Goal: Communication & Community: Answer question/provide support

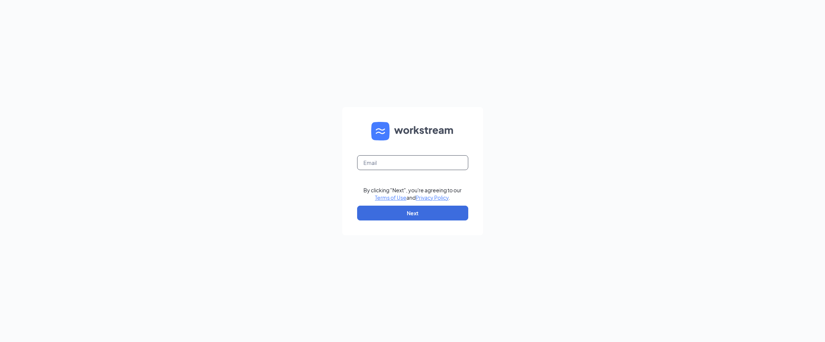
click at [378, 160] on input "text" at bounding box center [412, 162] width 111 height 15
type input "[PERSON_NAME][EMAIL_ADDRESS][DOMAIN_NAME]"
click at [391, 213] on button "Next" at bounding box center [412, 213] width 111 height 15
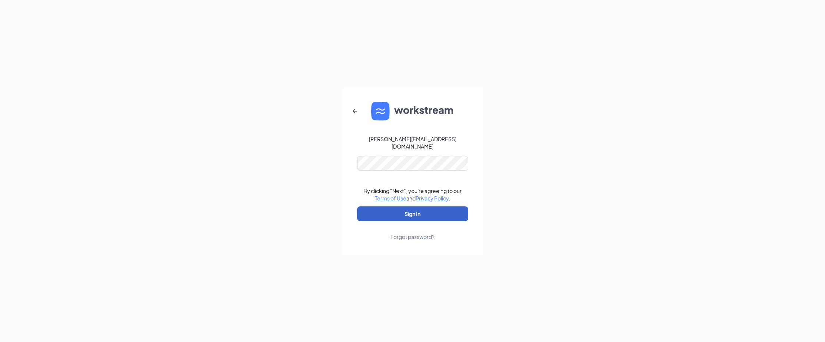
click at [391, 213] on button "Sign In" at bounding box center [412, 213] width 111 height 15
click at [391, 213] on button "submit" at bounding box center [412, 213] width 111 height 15
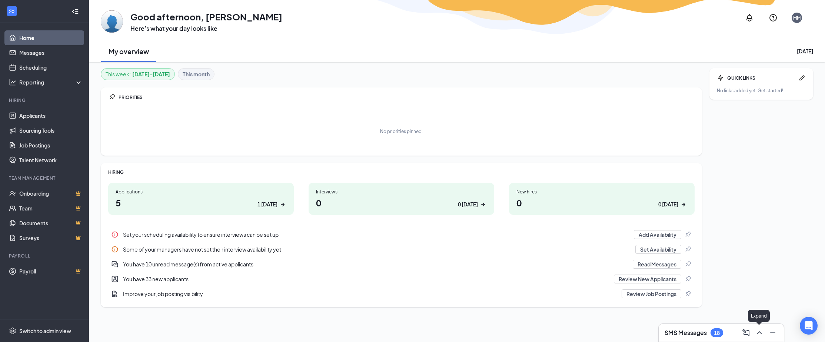
click at [756, 332] on icon "ChevronUp" at bounding box center [759, 332] width 9 height 9
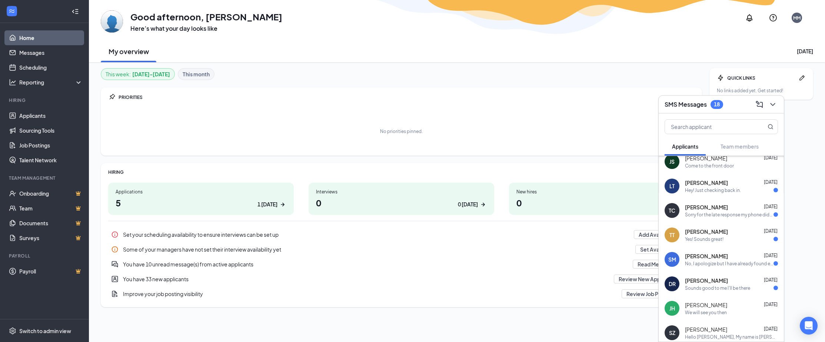
click at [746, 260] on div "Scarlett Mosley Oct 11 No, I apologize but I have already found employment." at bounding box center [731, 259] width 93 height 14
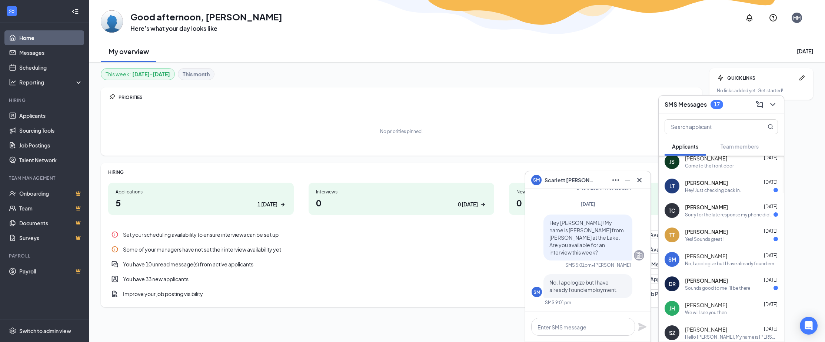
click at [734, 237] on div "Yes! Sounds great!" at bounding box center [731, 239] width 93 height 6
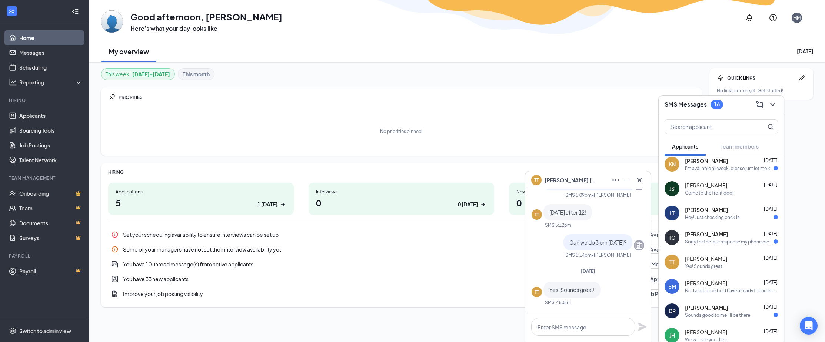
scroll to position [0, 0]
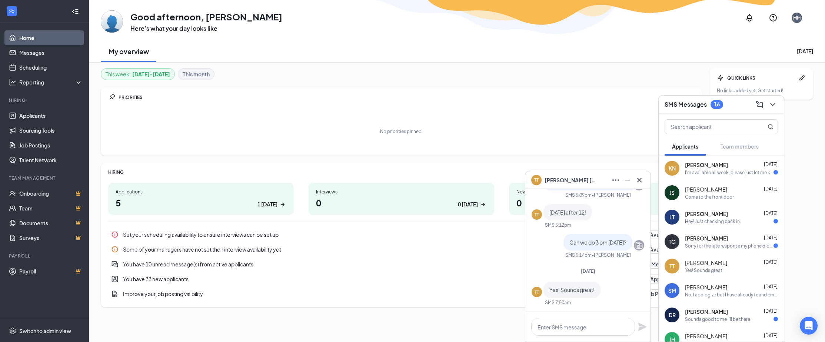
click at [735, 237] on div "Terry Cook Oct 12" at bounding box center [731, 237] width 93 height 7
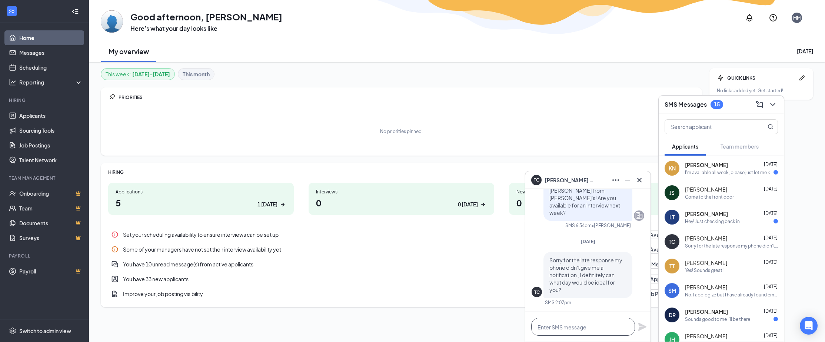
click at [565, 329] on textarea at bounding box center [583, 327] width 104 height 18
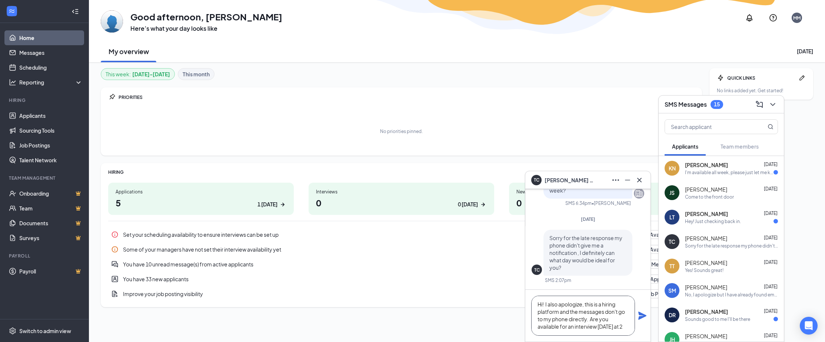
scroll to position [3, 0]
type textarea "Hi! I also apologize, this is a hiring platform and the messages don't go to my…"
click at [643, 317] on icon "Plane" at bounding box center [642, 315] width 9 height 9
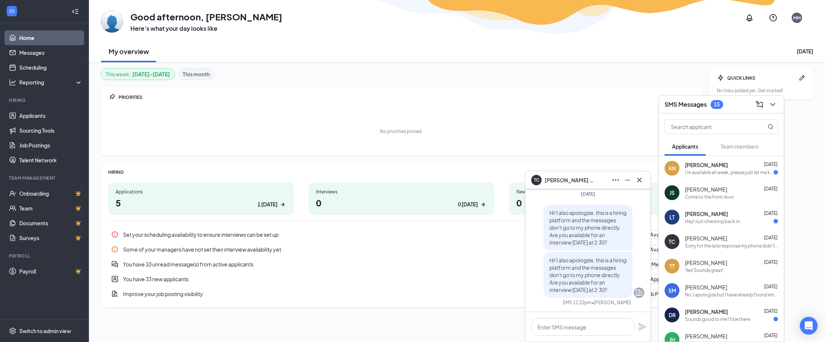
click at [701, 217] on span "LUCY TUCKER" at bounding box center [706, 213] width 43 height 7
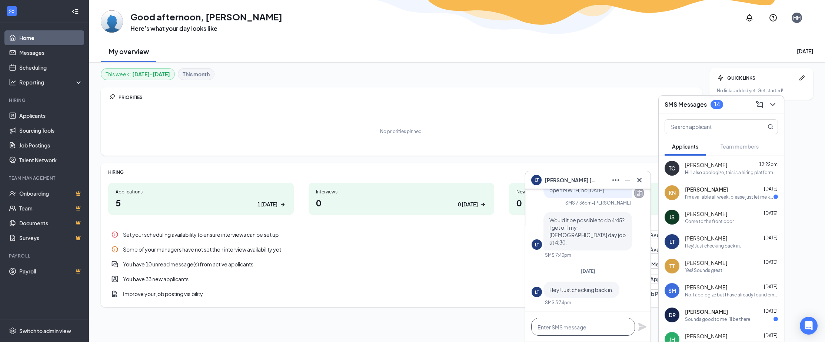
click at [563, 329] on textarea at bounding box center [583, 327] width 104 height 18
type textarea "J"
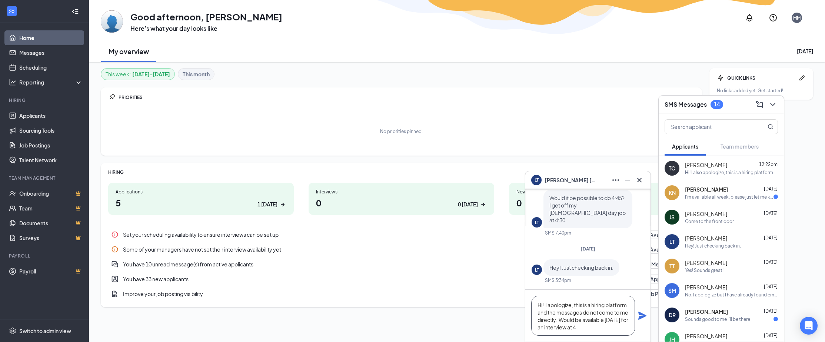
scroll to position [3, 0]
type textarea "Hi! I apologize, this is a hiring platform and the messages do not come to me d…"
click at [643, 316] on icon "Plane" at bounding box center [642, 315] width 8 height 8
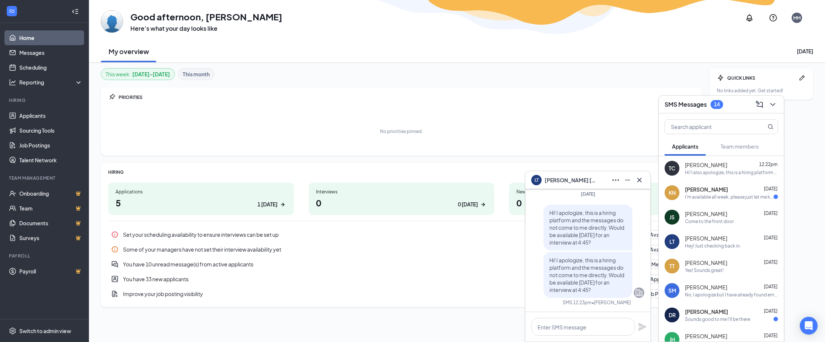
click at [721, 200] on div "KN Krishna Neeley Oct 14 I'm available all week, please just let me know what d…" at bounding box center [720, 192] width 125 height 24
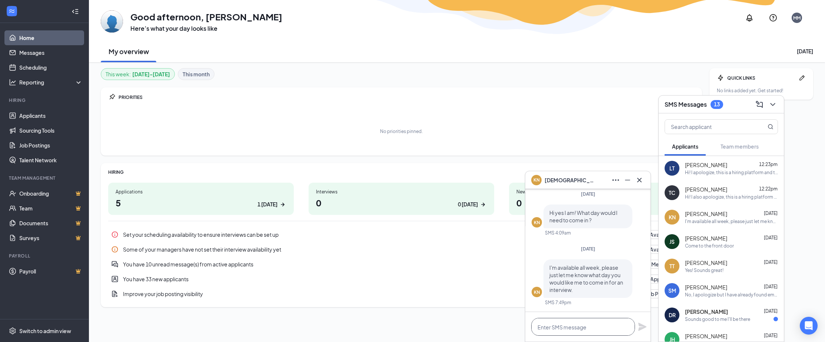
click at [553, 331] on textarea at bounding box center [583, 327] width 104 height 18
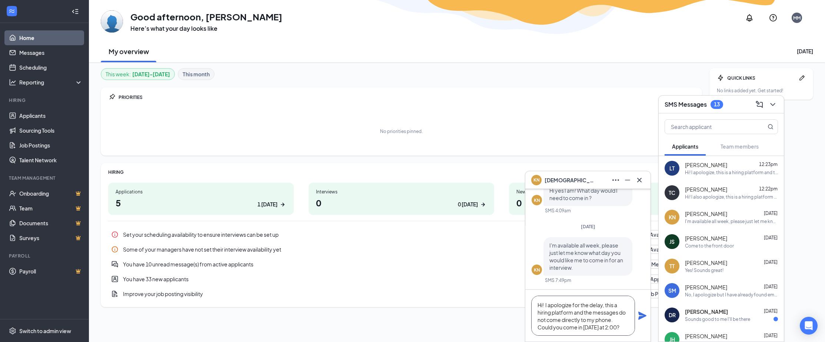
scroll to position [3, 0]
type textarea "Hi! I apologize for the delay, this a hiring platform and the messages do not c…"
click at [644, 316] on icon "Plane" at bounding box center [642, 315] width 8 height 8
